Goal: Communication & Community: Participate in discussion

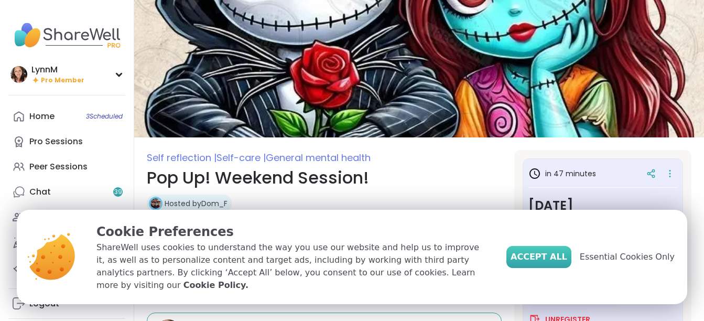
click at [552, 263] on span "Accept All" at bounding box center [539, 257] width 57 height 13
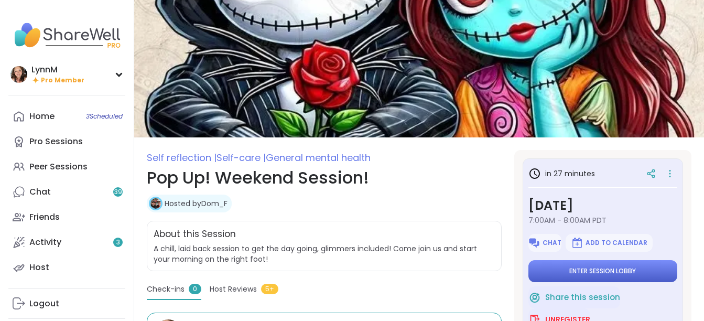
click at [635, 269] on button "Enter session lobby" at bounding box center [602, 271] width 149 height 22
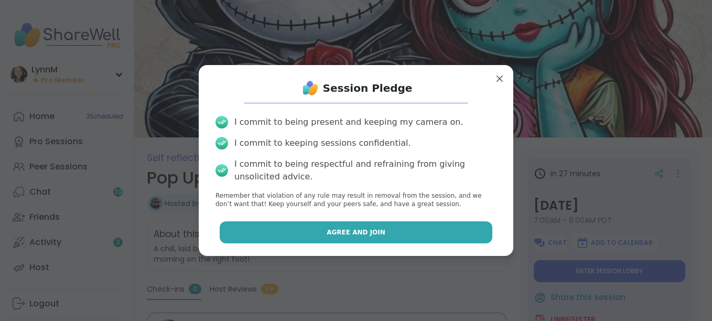
click at [413, 238] on button "Agree and Join" at bounding box center [356, 232] width 273 height 22
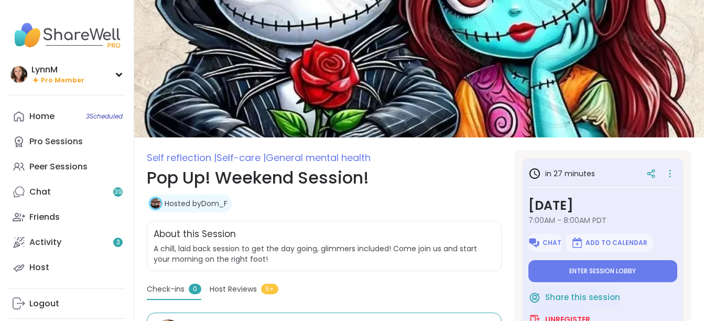
type textarea "*"
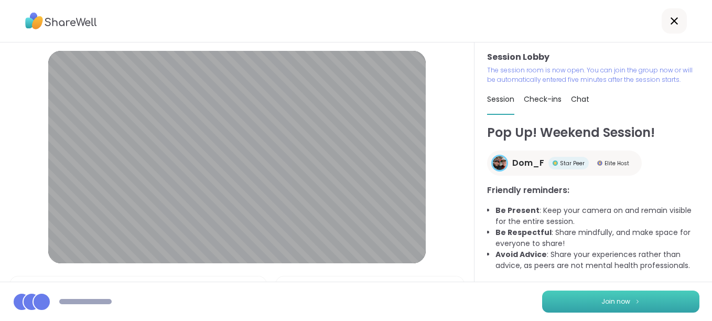
click at [604, 301] on span "Join now" at bounding box center [615, 301] width 29 height 9
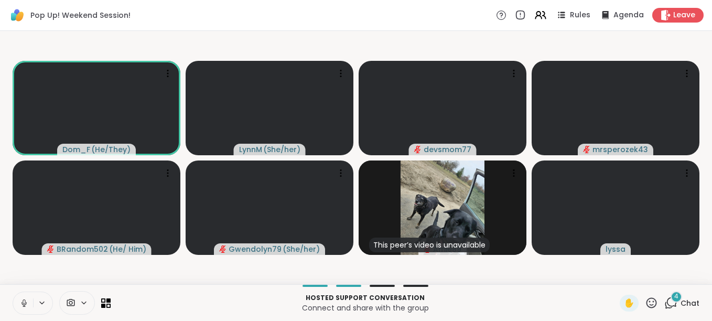
click at [24, 301] on icon at bounding box center [23, 302] width 9 height 9
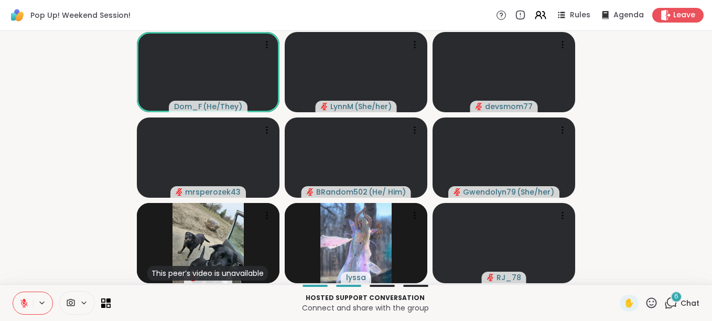
click at [665, 302] on icon at bounding box center [670, 302] width 13 height 13
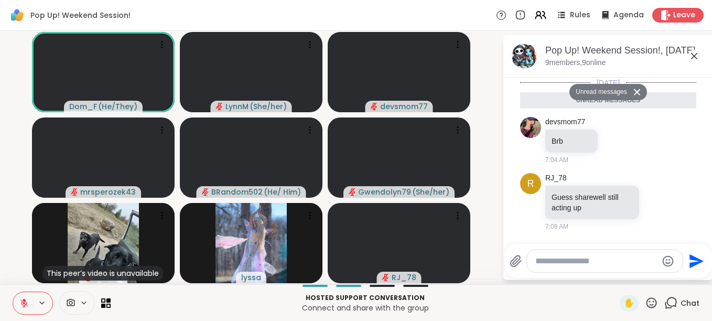
scroll to position [305, 0]
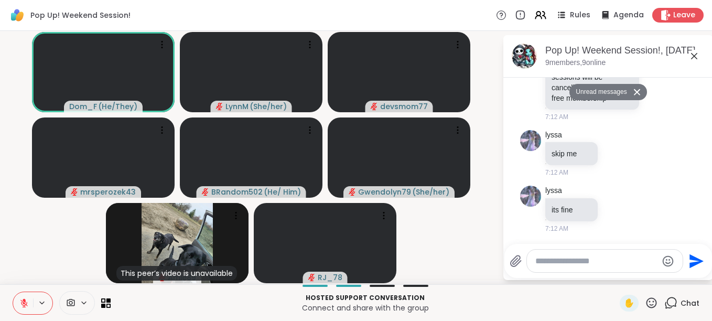
click at [696, 55] on icon at bounding box center [694, 56] width 13 height 13
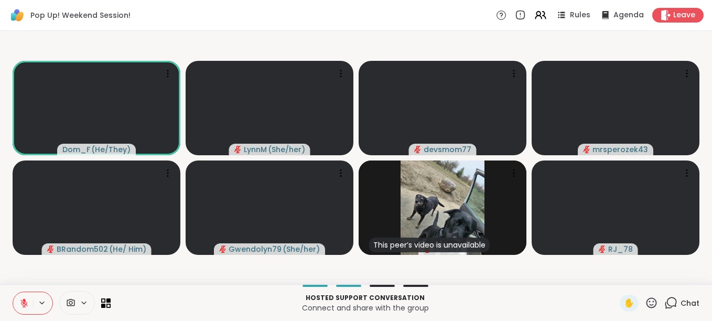
click at [680, 306] on span "Chat" at bounding box center [689, 303] width 19 height 10
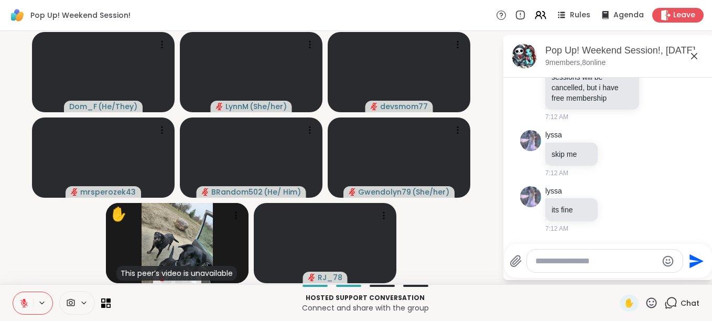
scroll to position [268, 0]
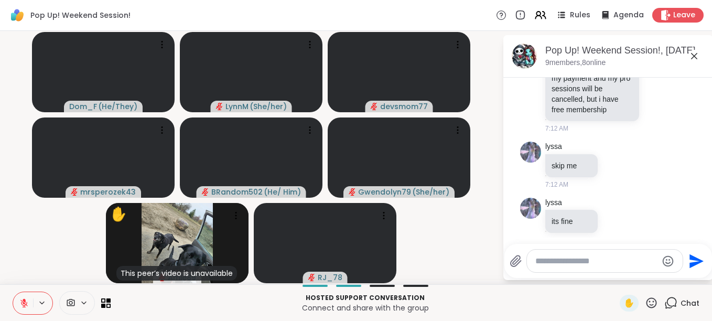
click at [693, 59] on icon at bounding box center [694, 56] width 13 height 13
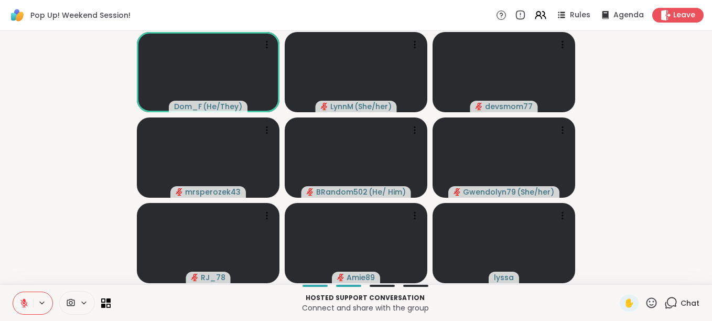
click at [23, 303] on icon at bounding box center [23, 302] width 9 height 9
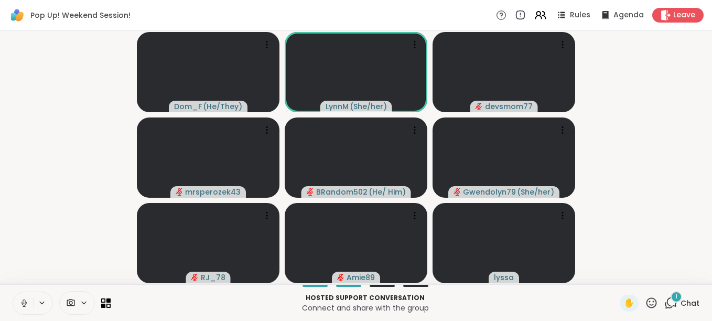
click at [23, 301] on icon at bounding box center [24, 301] width 3 height 5
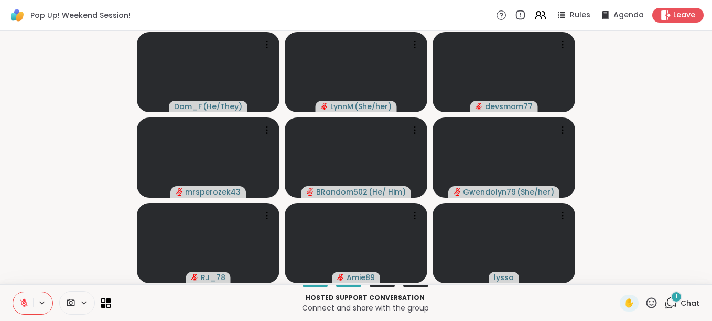
click at [23, 301] on icon at bounding box center [23, 302] width 9 height 9
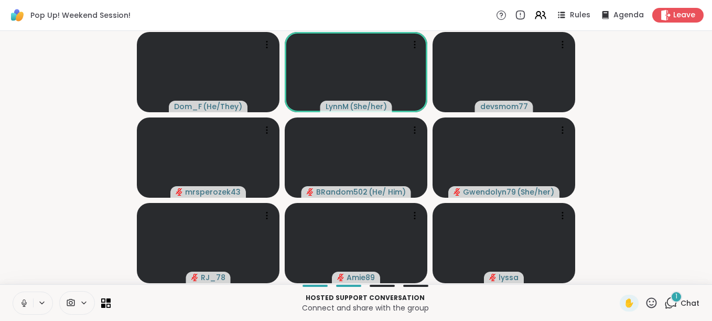
click at [23, 303] on icon at bounding box center [24, 301] width 3 height 5
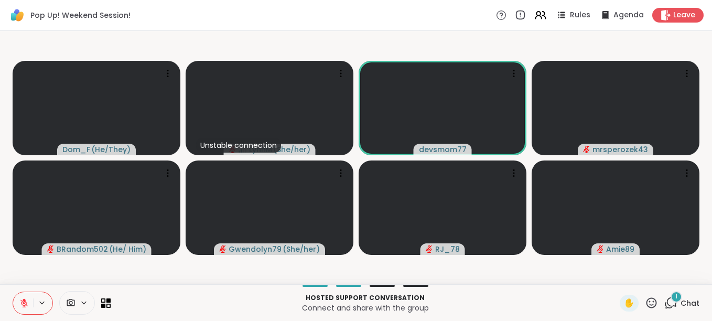
click at [22, 308] on button at bounding box center [23, 303] width 20 height 22
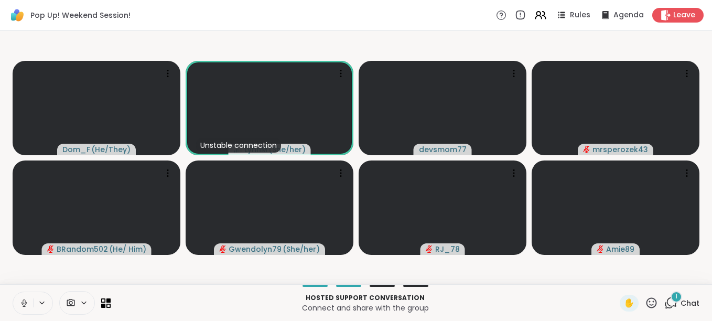
click at [25, 303] on icon at bounding box center [23, 302] width 9 height 9
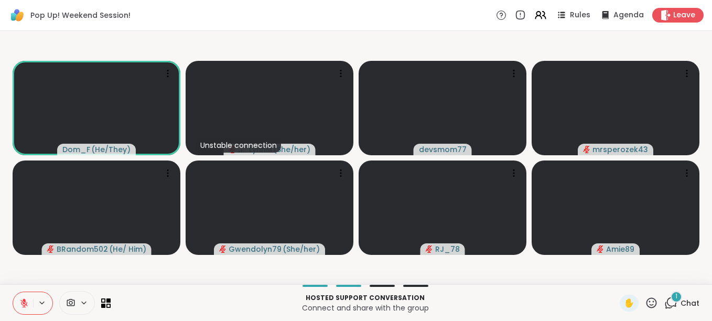
click at [21, 302] on icon at bounding box center [23, 302] width 7 height 7
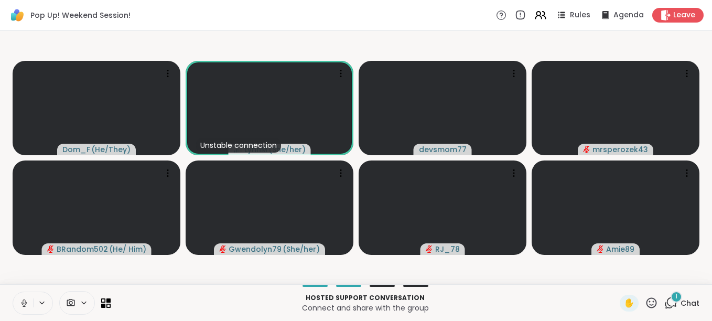
click at [25, 302] on icon at bounding box center [24, 301] width 3 height 5
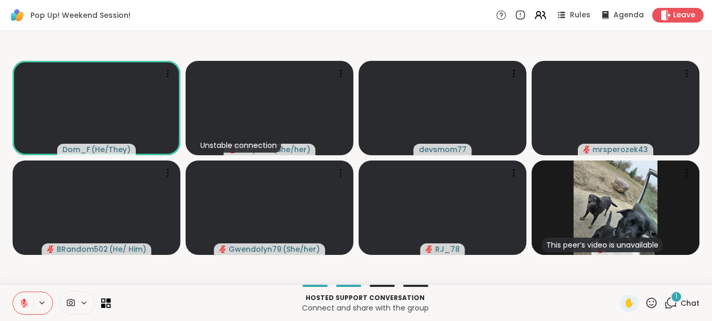
click at [664, 303] on icon at bounding box center [670, 302] width 13 height 13
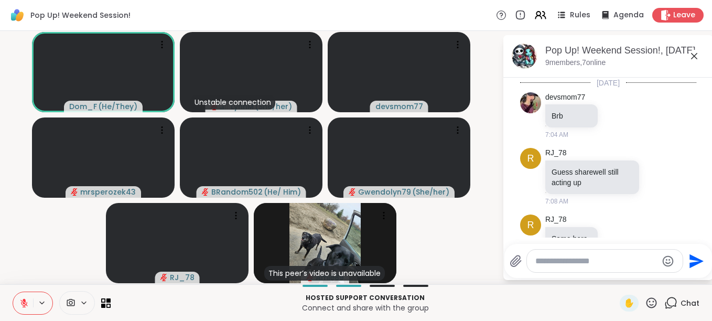
scroll to position [372, 0]
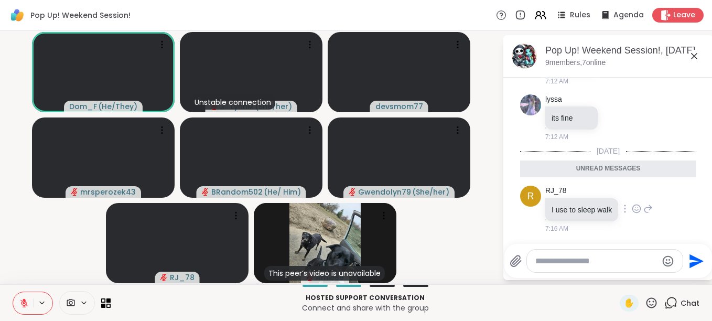
click at [646, 209] on icon at bounding box center [647, 208] width 9 height 13
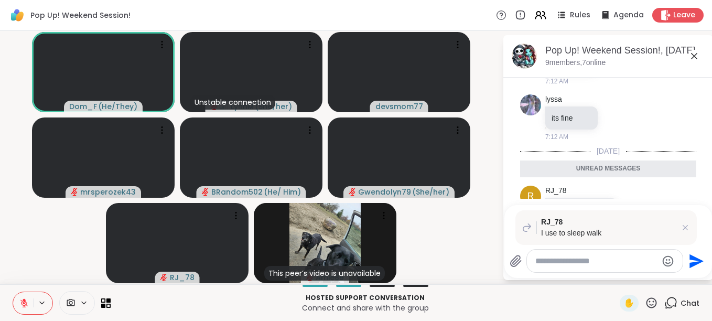
click at [582, 261] on textarea "Type your message" at bounding box center [596, 261] width 122 height 10
type textarea "*****"
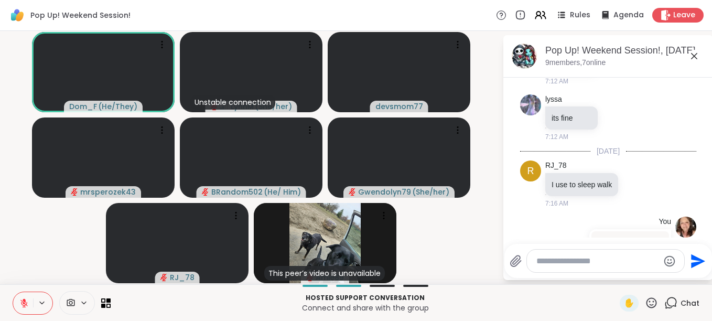
scroll to position [438, 0]
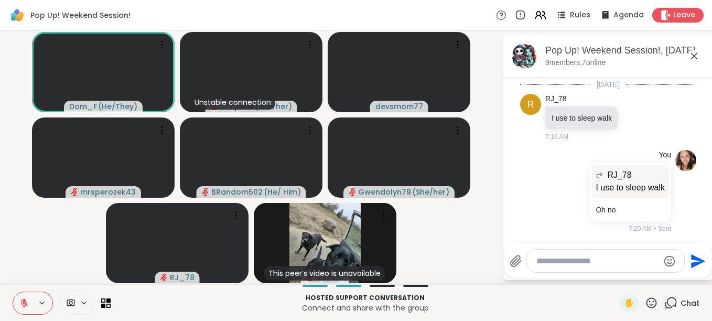
click at [696, 58] on icon at bounding box center [694, 56] width 6 height 6
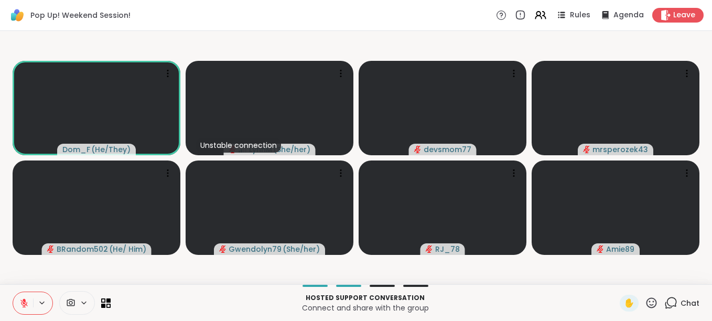
click at [27, 302] on icon at bounding box center [23, 302] width 7 height 7
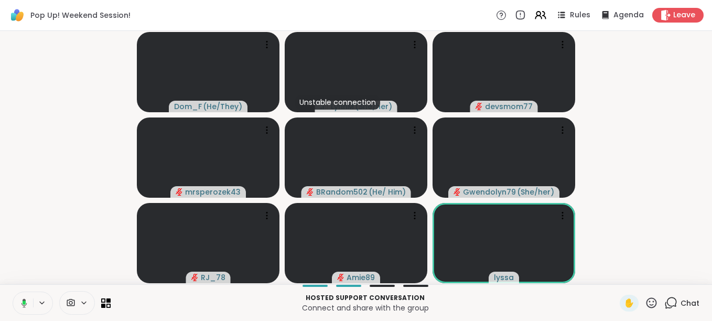
click at [23, 303] on icon at bounding box center [22, 302] width 9 height 9
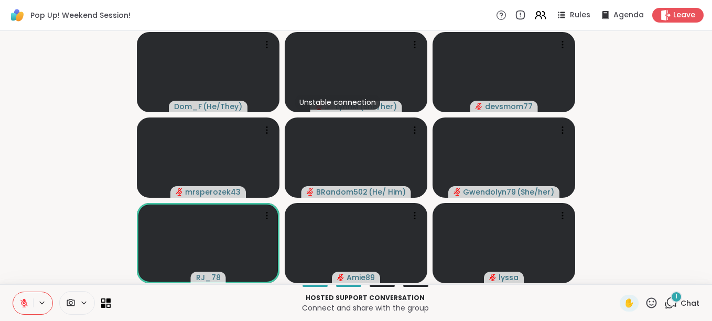
click at [665, 302] on icon at bounding box center [670, 302] width 13 height 13
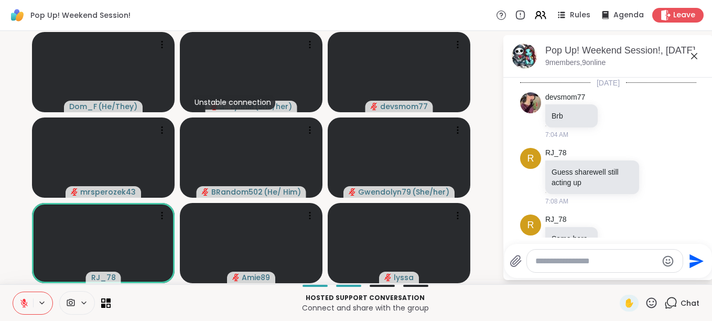
scroll to position [519, 0]
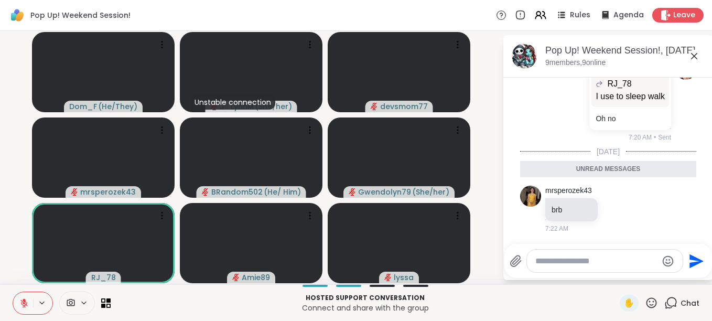
click at [696, 55] on icon at bounding box center [694, 56] width 6 height 6
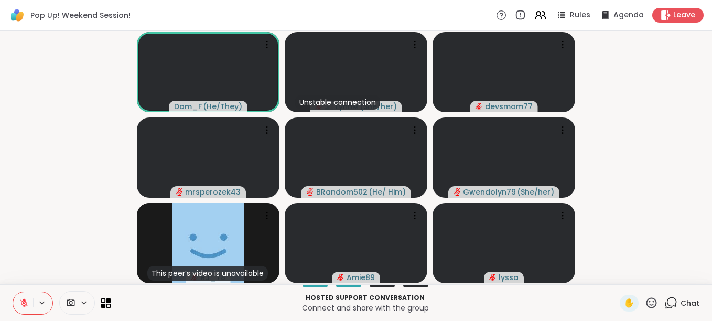
click at [664, 305] on icon at bounding box center [670, 302] width 13 height 13
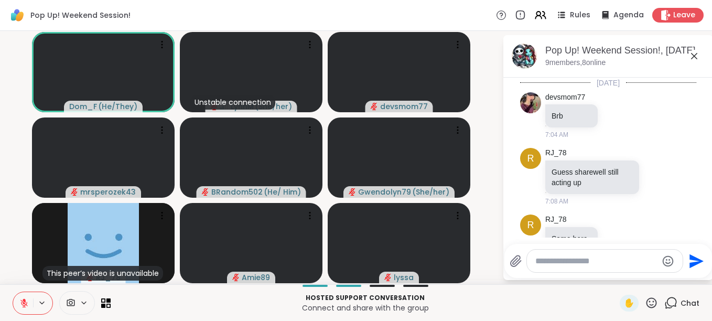
scroll to position [483, 0]
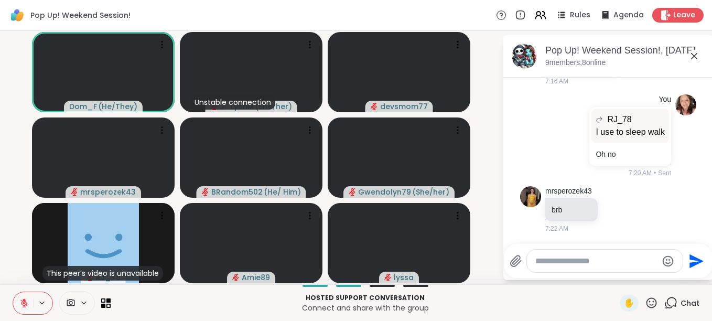
click at [588, 262] on textarea "Type your message" at bounding box center [596, 261] width 122 height 10
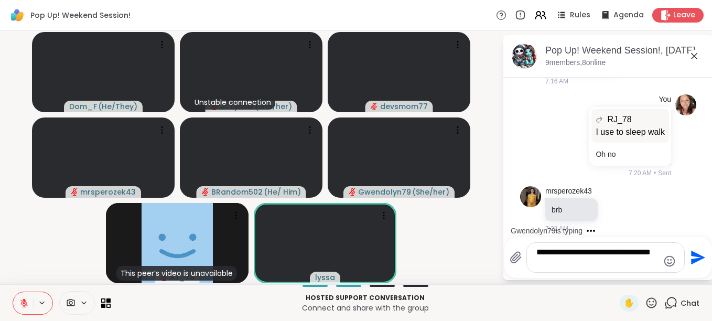
type textarea "**********"
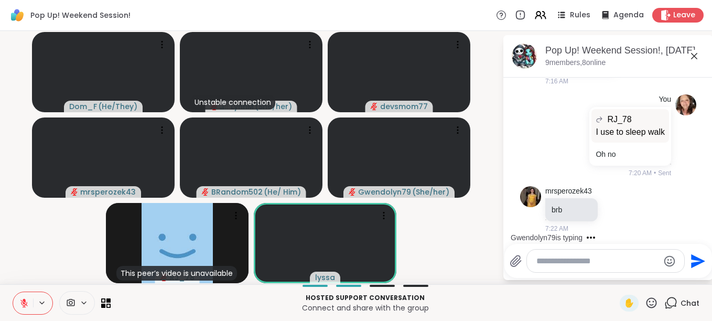
scroll to position [550, 0]
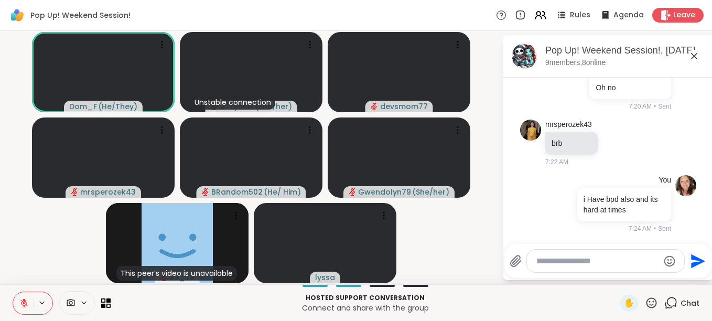
click at [695, 57] on icon at bounding box center [694, 56] width 6 height 6
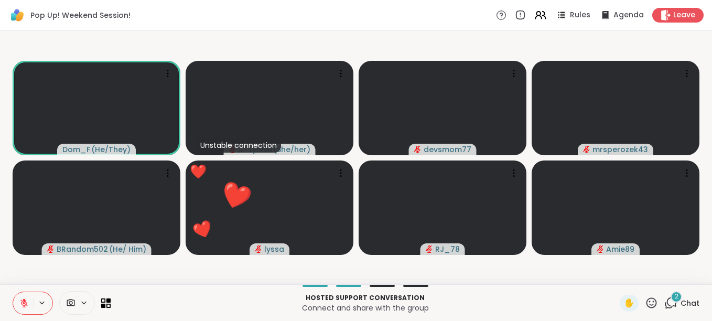
click at [646, 302] on icon at bounding box center [651, 302] width 10 height 10
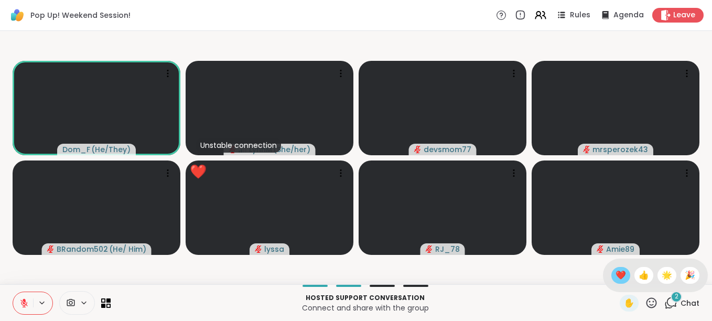
click at [615, 275] on span "❤️" at bounding box center [620, 275] width 10 height 13
click at [664, 303] on icon at bounding box center [670, 302] width 13 height 13
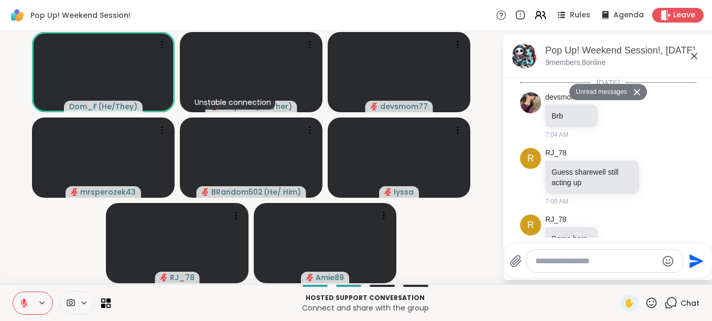
scroll to position [846, 0]
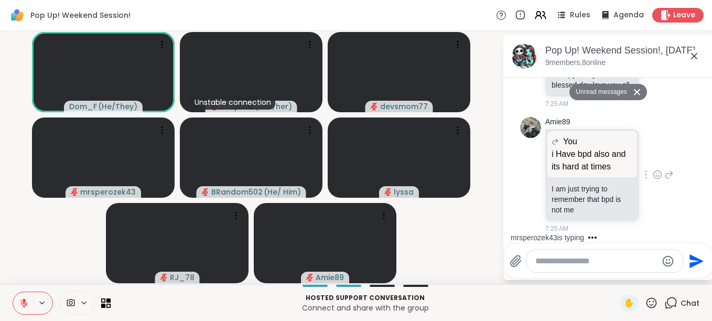
click at [654, 170] on icon at bounding box center [658, 174] width 8 height 8
click at [653, 153] on div "Select Reaction: Heart" at bounding box center [657, 157] width 9 height 9
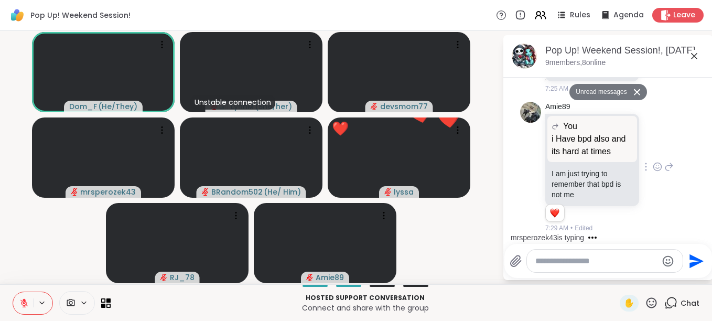
scroll to position [861, 0]
click at [553, 260] on textarea "Type your message" at bounding box center [596, 261] width 122 height 10
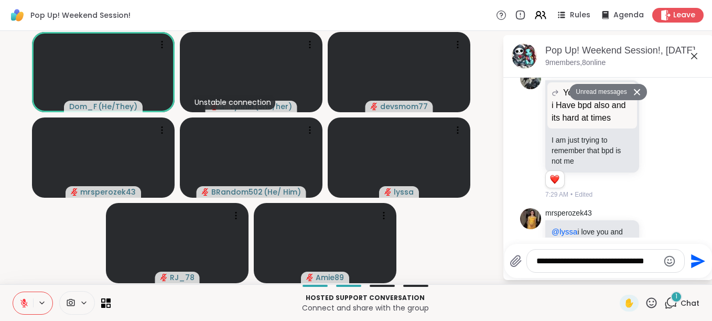
scroll to position [903, 0]
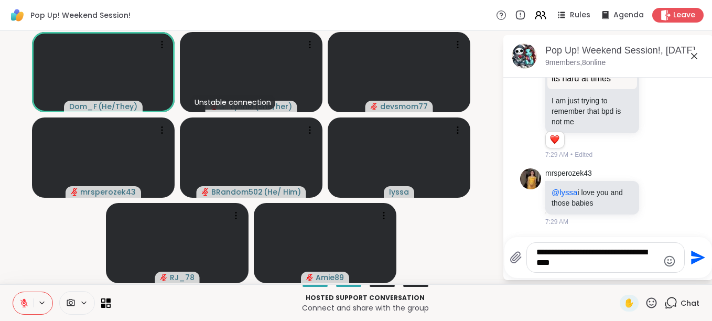
type textarea "**********"
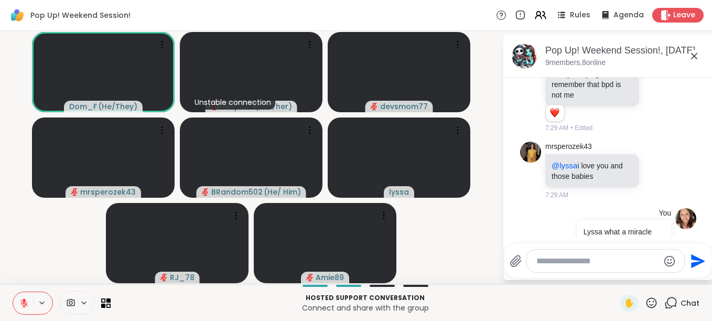
scroll to position [969, 0]
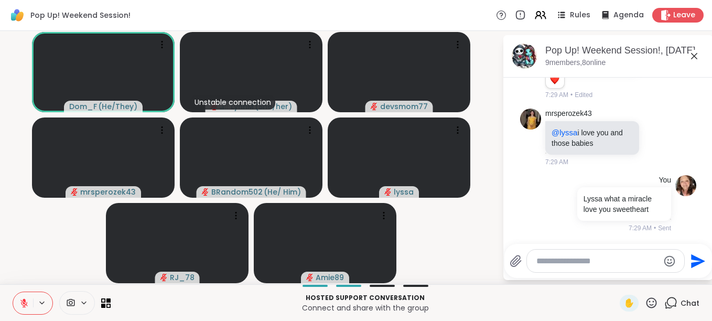
click at [25, 305] on icon at bounding box center [23, 302] width 7 height 7
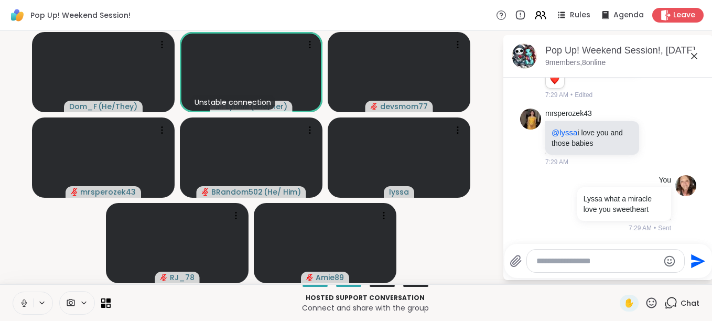
click at [25, 304] on icon at bounding box center [23, 302] width 9 height 9
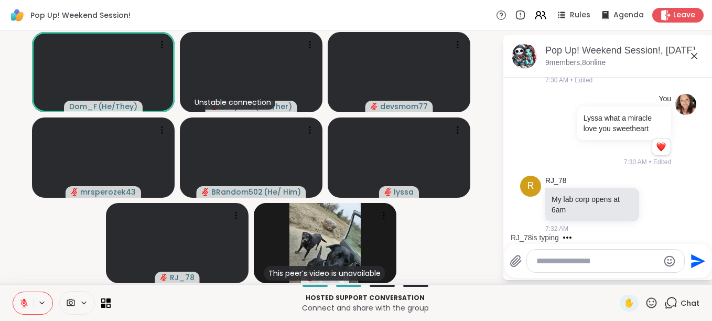
scroll to position [1132, 0]
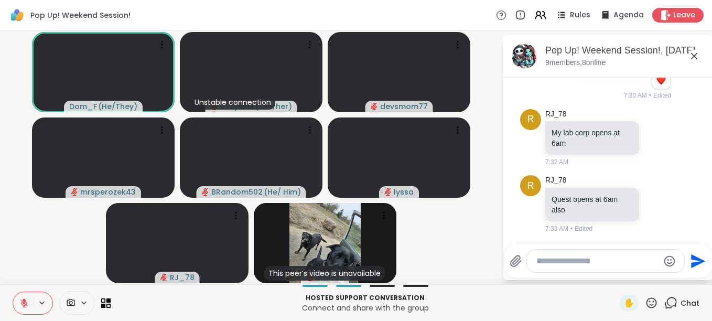
click at [23, 302] on icon at bounding box center [23, 302] width 7 height 7
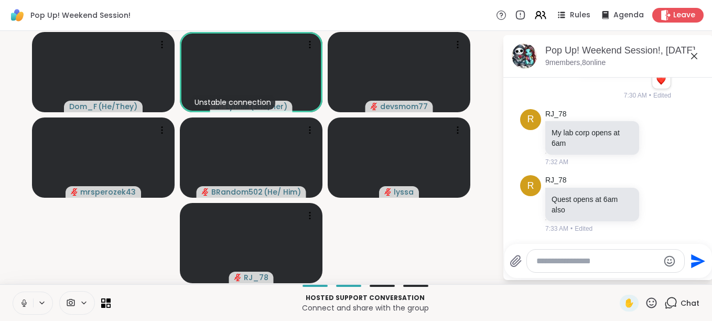
click at [24, 304] on icon at bounding box center [23, 302] width 9 height 9
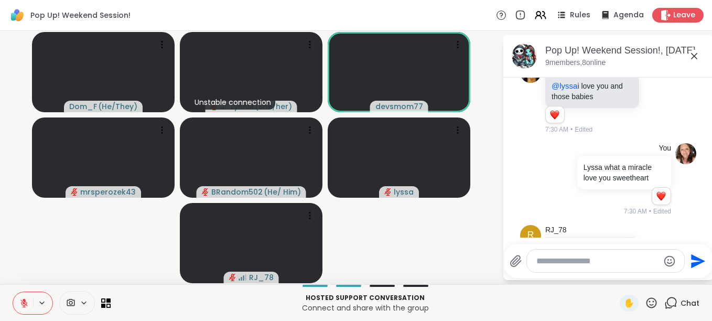
scroll to position [1012, 0]
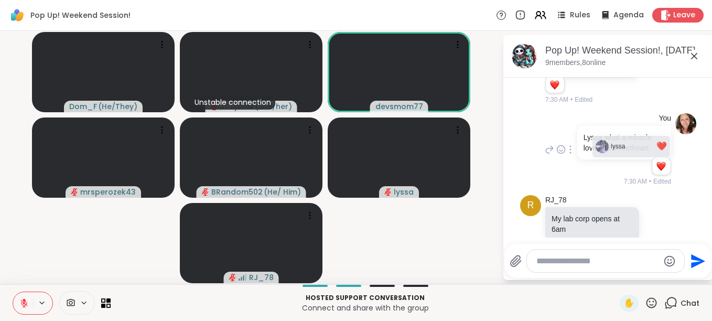
click at [622, 157] on link "lyssa ❤️" at bounding box center [631, 146] width 78 height 21
click at [643, 153] on p "Lyssa what a miracle love you sweetheart" at bounding box center [623, 142] width 81 height 21
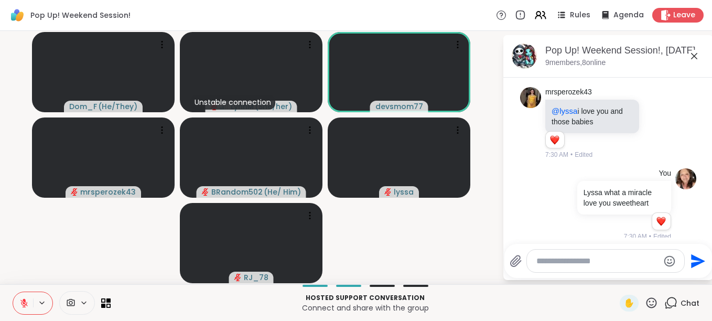
scroll to position [942, 0]
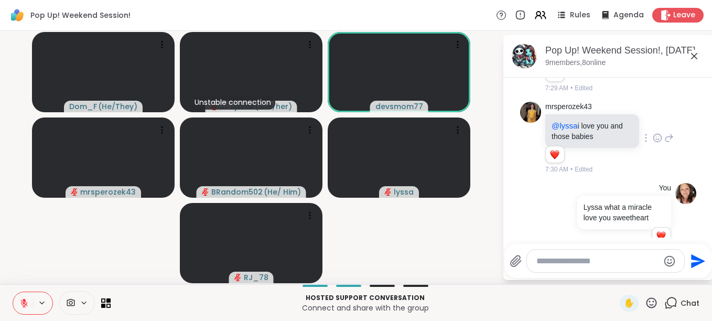
click at [664, 144] on icon at bounding box center [668, 138] width 9 height 13
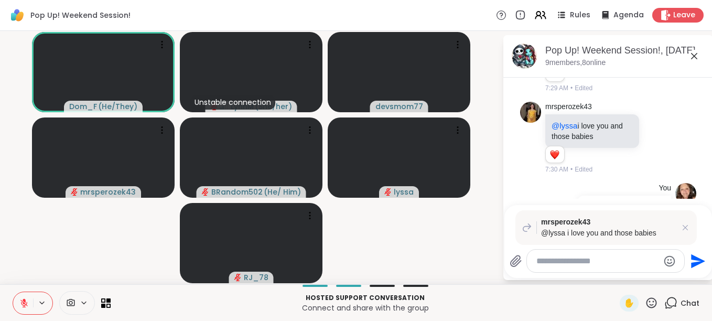
click at [567, 257] on textarea "Type your message" at bounding box center [597, 261] width 122 height 10
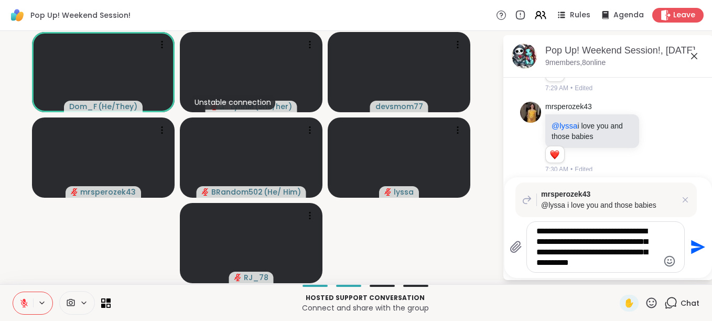
type textarea "**********"
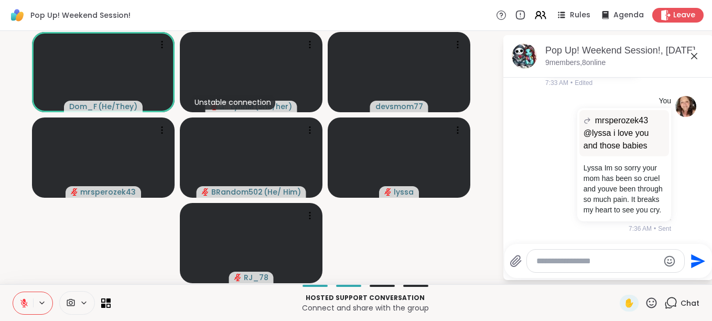
scroll to position [1298, 0]
click at [585, 261] on textarea "Type your message" at bounding box center [597, 261] width 122 height 10
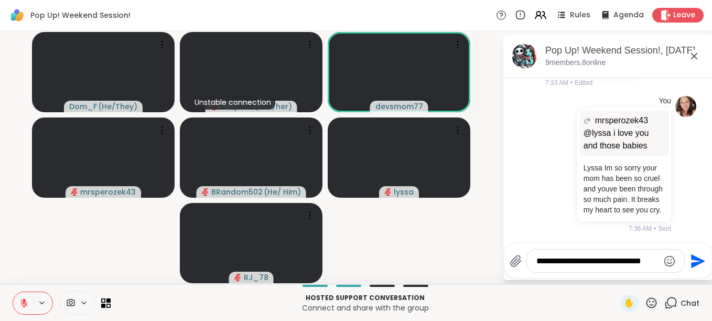
scroll to position [1299, 0]
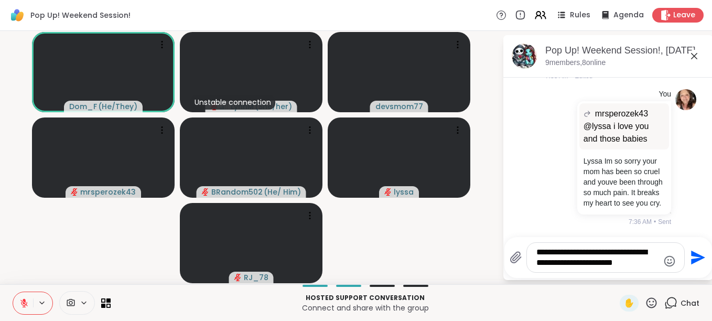
type textarea "**********"
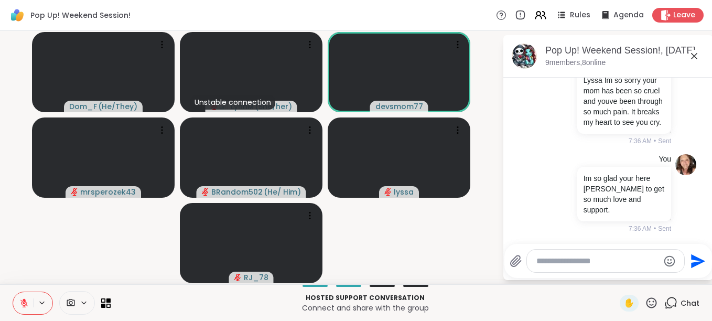
scroll to position [1328, 0]
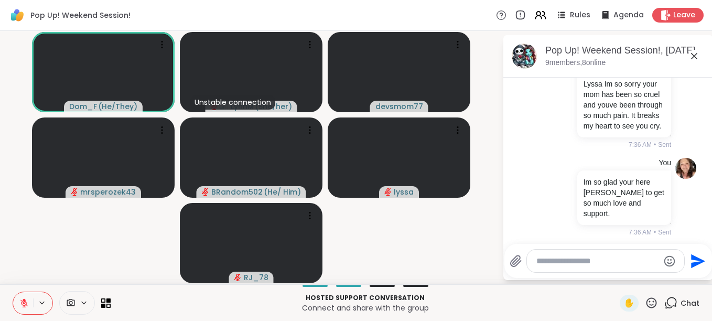
click at [692, 58] on icon at bounding box center [694, 56] width 6 height 6
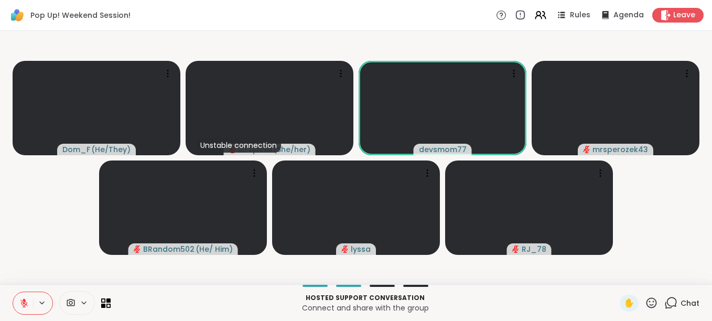
click at [665, 304] on icon at bounding box center [670, 302] width 13 height 13
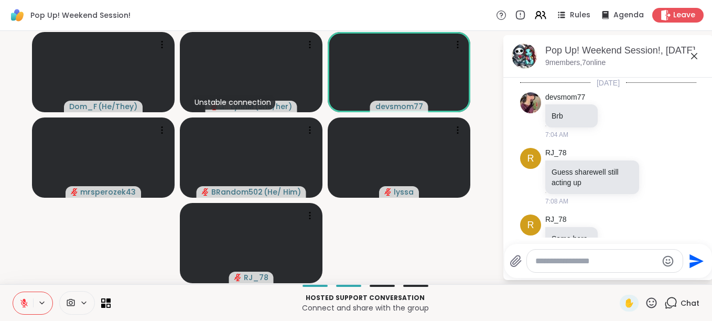
scroll to position [1365, 0]
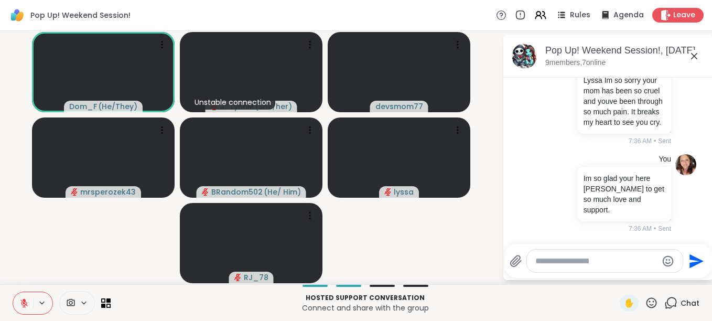
click at [590, 263] on textarea "Type your message" at bounding box center [596, 261] width 122 height 10
type textarea "***"
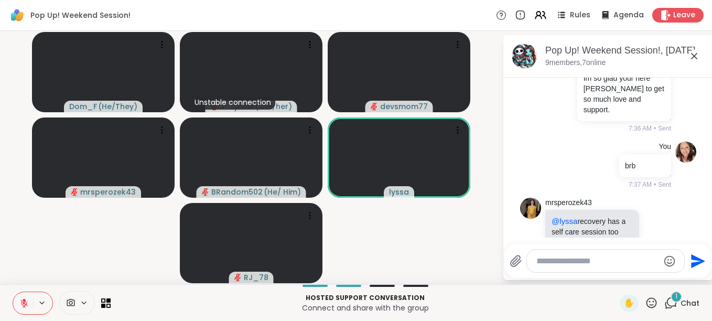
scroll to position [1487, 0]
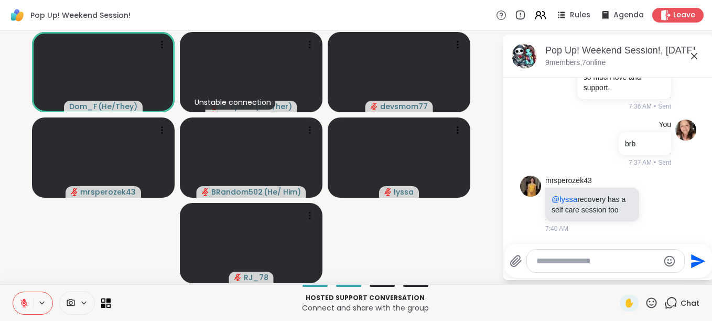
click at [696, 56] on icon at bounding box center [694, 56] width 13 height 13
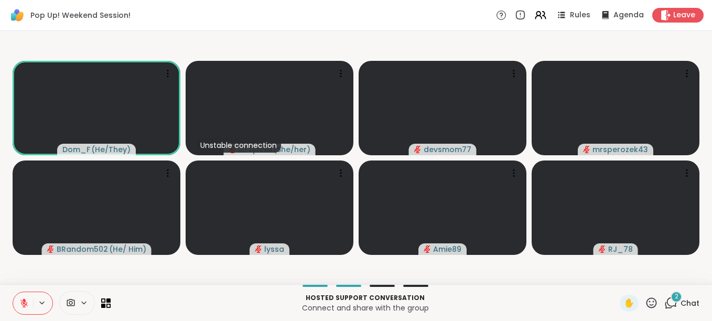
click at [24, 303] on icon at bounding box center [23, 302] width 7 height 7
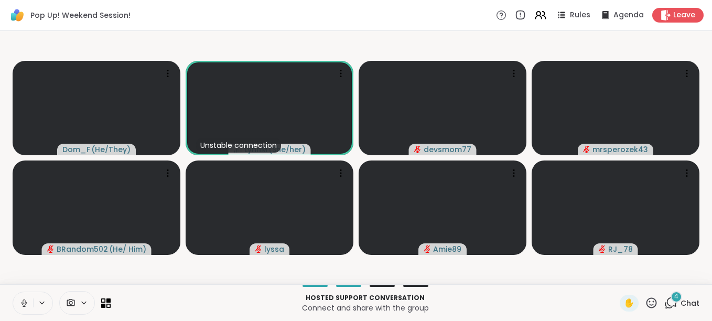
click at [25, 305] on icon at bounding box center [23, 302] width 9 height 9
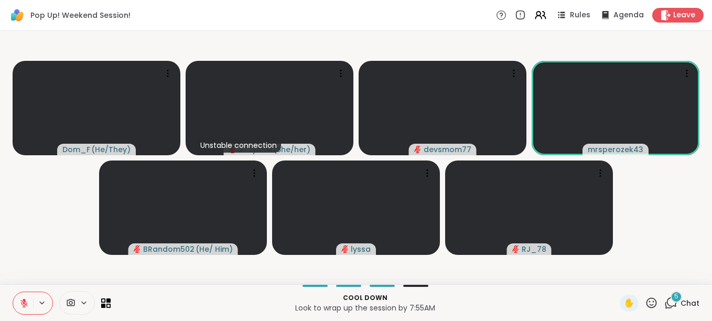
click at [664, 304] on icon at bounding box center [670, 302] width 13 height 13
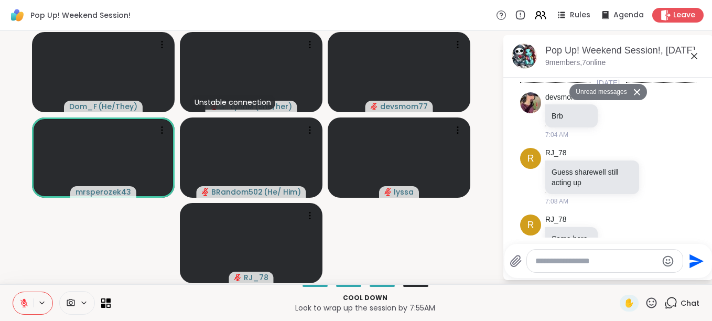
scroll to position [1930, 0]
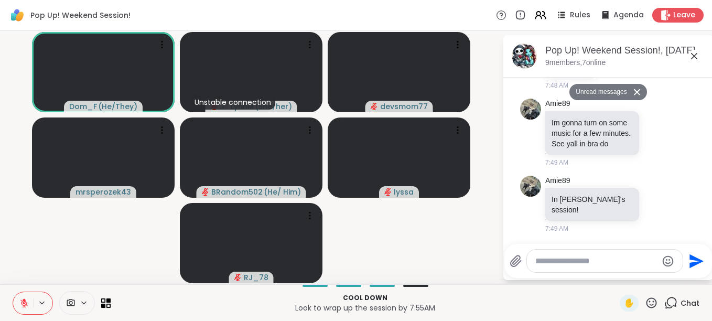
click at [694, 56] on icon at bounding box center [694, 56] width 6 height 6
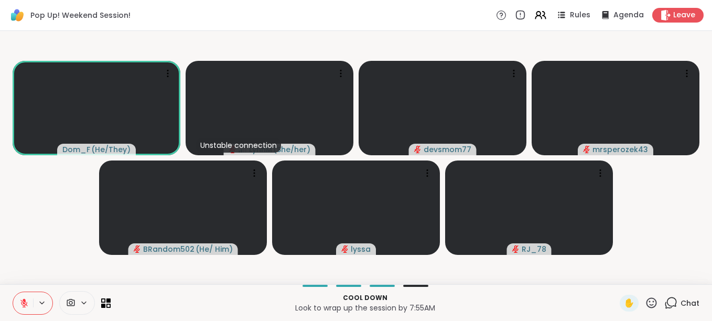
click at [22, 305] on icon at bounding box center [23, 302] width 9 height 9
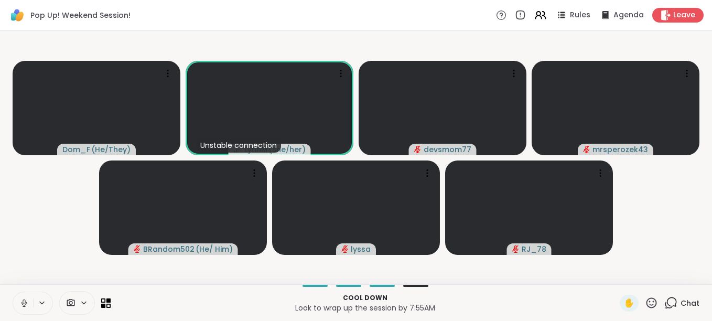
click at [24, 306] on icon at bounding box center [23, 302] width 9 height 9
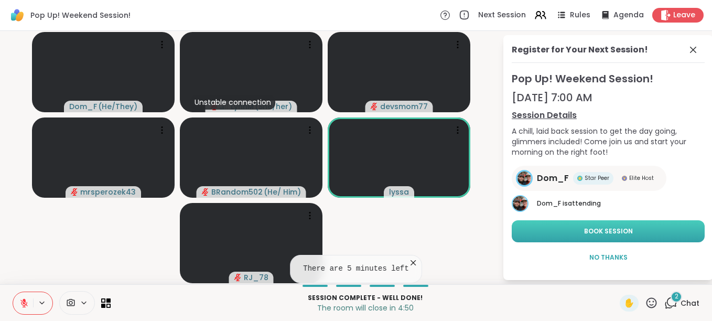
click at [554, 233] on button "Book Session" at bounding box center [608, 231] width 193 height 22
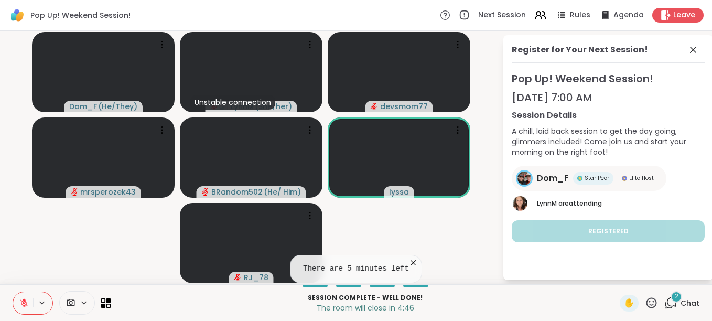
click at [693, 51] on icon at bounding box center [693, 50] width 13 height 13
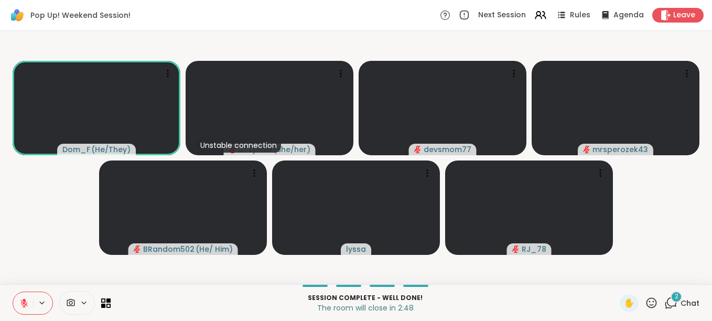
click at [23, 302] on icon at bounding box center [23, 302] width 9 height 9
